Goal: Transaction & Acquisition: Purchase product/service

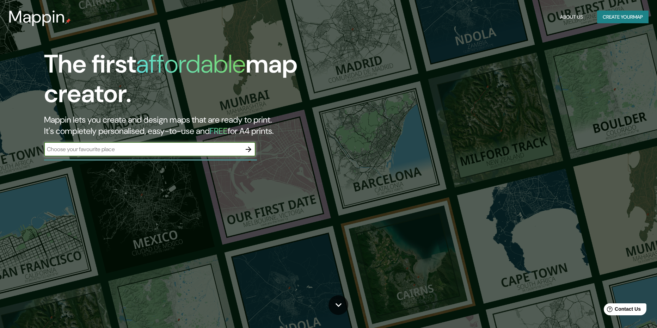
click at [138, 155] on div "​" at bounding box center [150, 149] width 212 height 14
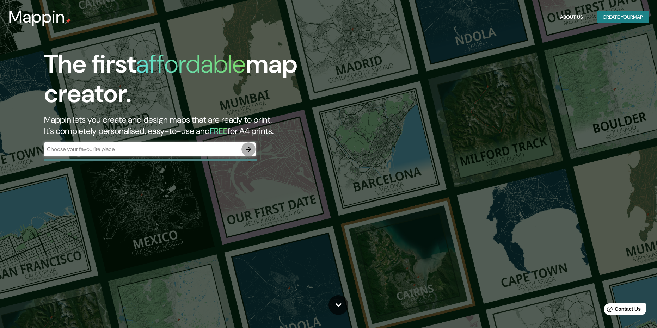
click at [250, 150] on icon "button" at bounding box center [248, 149] width 8 height 8
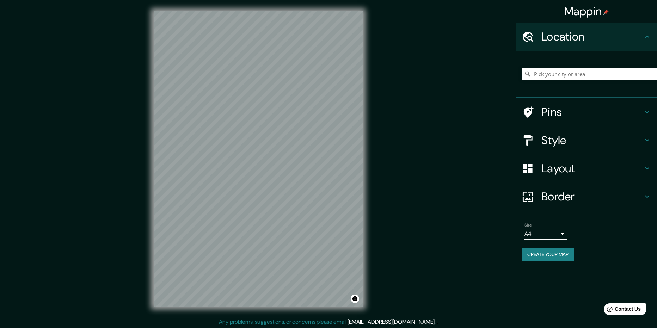
click at [568, 165] on h4 "Layout" at bounding box center [593, 169] width 102 height 14
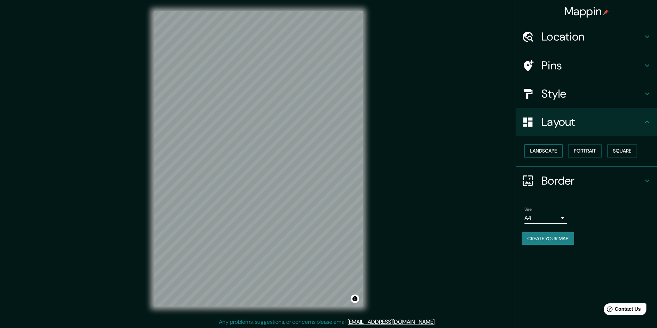
click at [551, 153] on button "Landscape" at bounding box center [544, 151] width 38 height 13
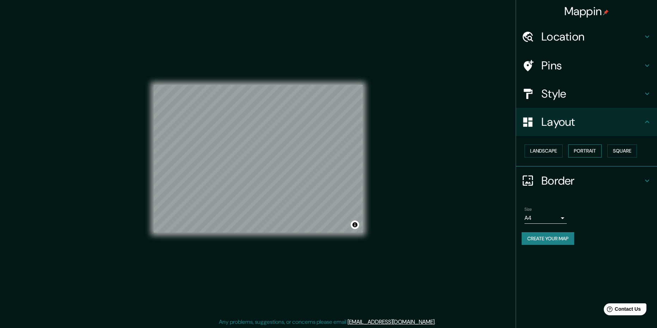
click at [592, 153] on button "Portrait" at bounding box center [586, 151] width 34 height 13
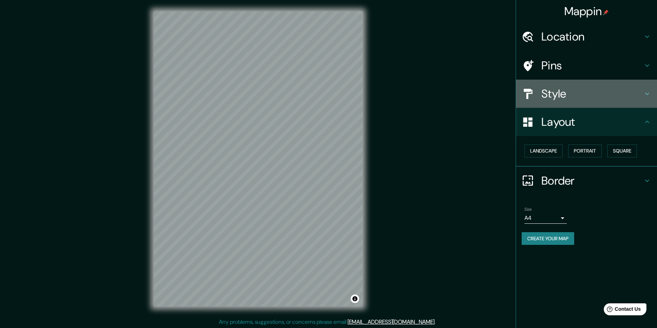
click at [568, 100] on h4 "Style" at bounding box center [593, 94] width 102 height 14
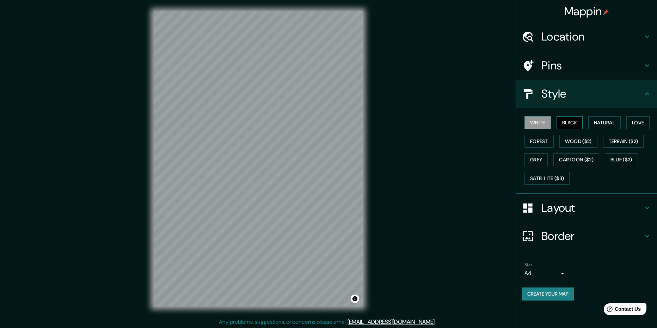
click at [573, 123] on button "Black" at bounding box center [570, 122] width 26 height 13
click at [603, 124] on button "Natural" at bounding box center [605, 122] width 32 height 13
click at [631, 123] on button "Love" at bounding box center [638, 122] width 23 height 13
drag, startPoint x: 627, startPoint y: 139, endPoint x: 607, endPoint y: 142, distance: 20.0
click at [627, 139] on button "Terrain ($2)" at bounding box center [623, 141] width 41 height 13
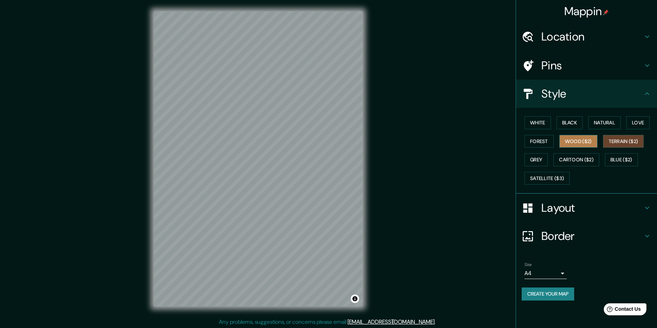
drag, startPoint x: 588, startPoint y: 142, endPoint x: 577, endPoint y: 144, distance: 11.0
click at [588, 142] on button "Wood ($2)" at bounding box center [579, 141] width 38 height 13
click at [558, 145] on div "White Black Natural Love Forest Wood ($2) Terrain ($2) Grey Cartoon ($2) Blue (…" at bounding box center [589, 151] width 135 height 74
click at [545, 146] on button "Forest" at bounding box center [539, 141] width 29 height 13
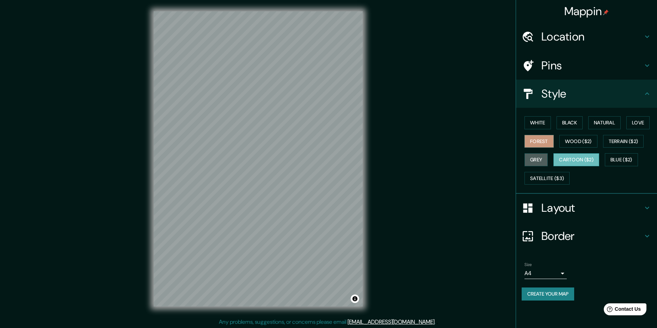
drag, startPoint x: 538, startPoint y: 163, endPoint x: 570, endPoint y: 161, distance: 32.8
click at [538, 163] on button "Grey" at bounding box center [536, 159] width 23 height 13
click at [576, 161] on button "Cartoon ($2)" at bounding box center [577, 159] width 46 height 13
drag, startPoint x: 550, startPoint y: 177, endPoint x: 601, endPoint y: 167, distance: 52.5
click at [550, 177] on button "Satellite ($3)" at bounding box center [547, 178] width 45 height 13
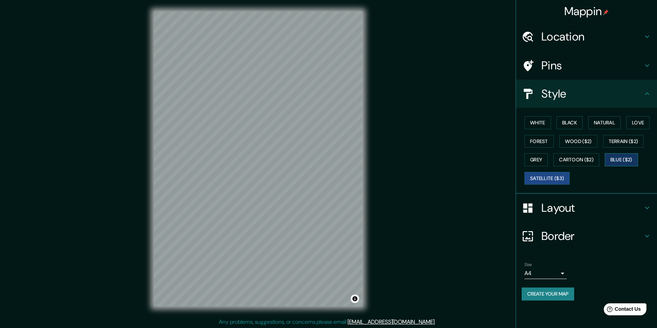
click at [619, 162] on button "Blue ($2)" at bounding box center [621, 159] width 33 height 13
click at [563, 122] on button "Black" at bounding box center [570, 122] width 26 height 13
click at [595, 122] on button "Natural" at bounding box center [605, 122] width 32 height 13
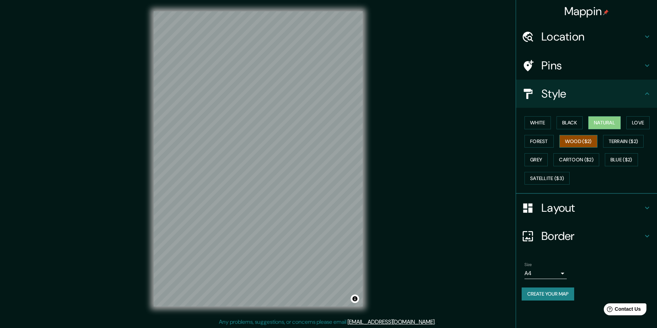
click at [581, 143] on button "Wood ($2)" at bounding box center [579, 141] width 38 height 13
click at [533, 125] on button "White" at bounding box center [538, 122] width 26 height 13
click at [569, 125] on button "Black" at bounding box center [570, 122] width 26 height 13
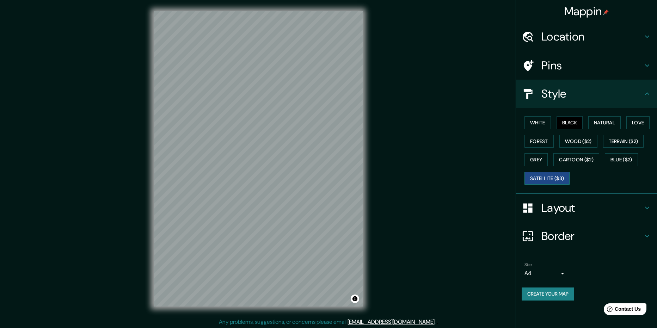
click at [533, 179] on button "Satellite ($3)" at bounding box center [547, 178] width 45 height 13
click at [562, 212] on h4 "Layout" at bounding box center [593, 208] width 102 height 14
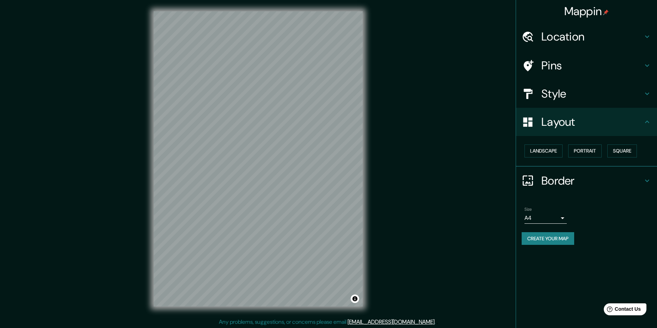
click at [564, 184] on h4 "Border" at bounding box center [593, 181] width 102 height 14
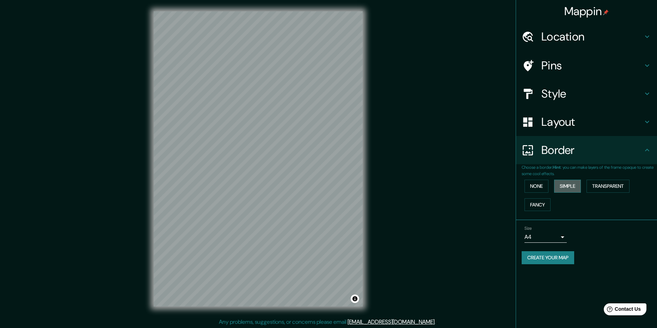
click at [567, 186] on button "Simple" at bounding box center [567, 186] width 27 height 13
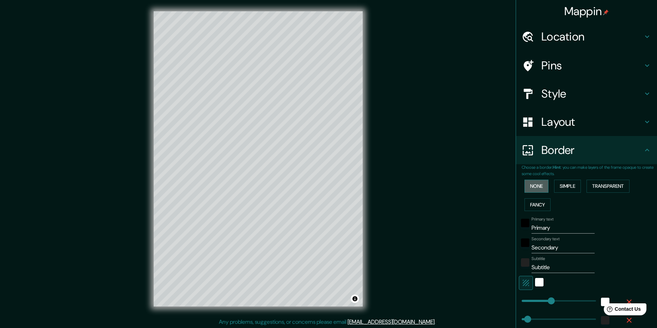
click at [543, 186] on button "None" at bounding box center [537, 186] width 24 height 13
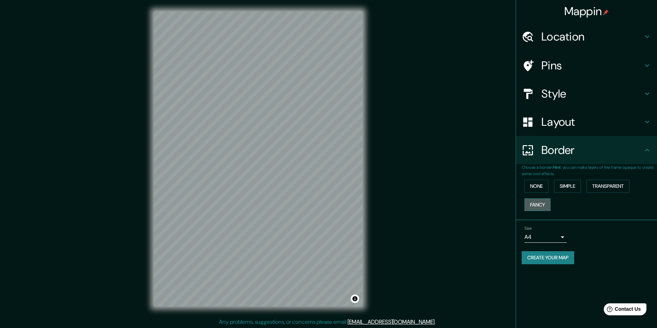
click at [543, 202] on button "Fancy" at bounding box center [538, 205] width 26 height 13
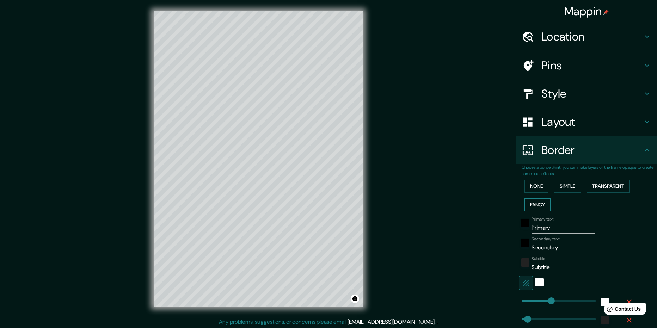
click at [540, 206] on button "Fancy" at bounding box center [538, 205] width 26 height 13
type input "237"
type input "47"
type input "24"
